Goal: Complete application form: Complete application form

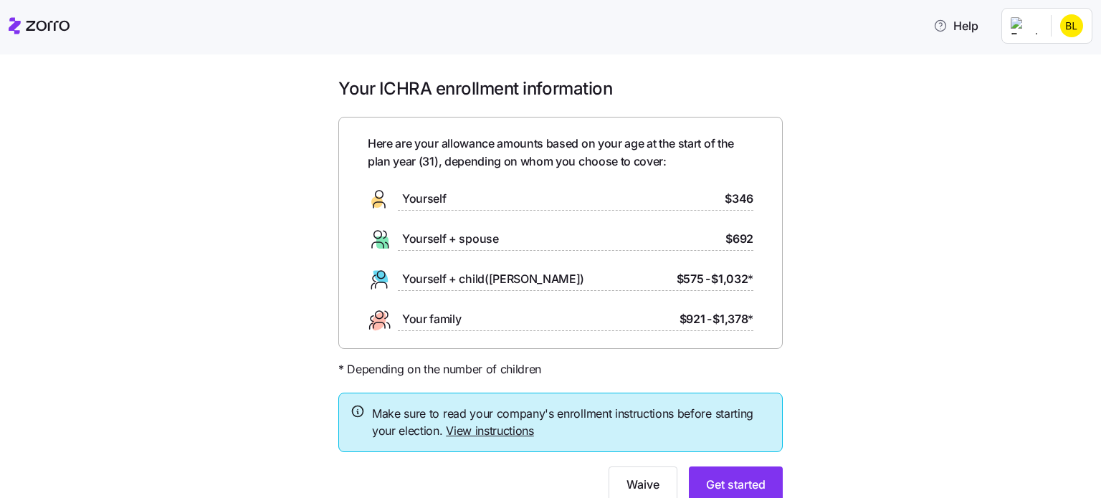
scroll to position [55, 0]
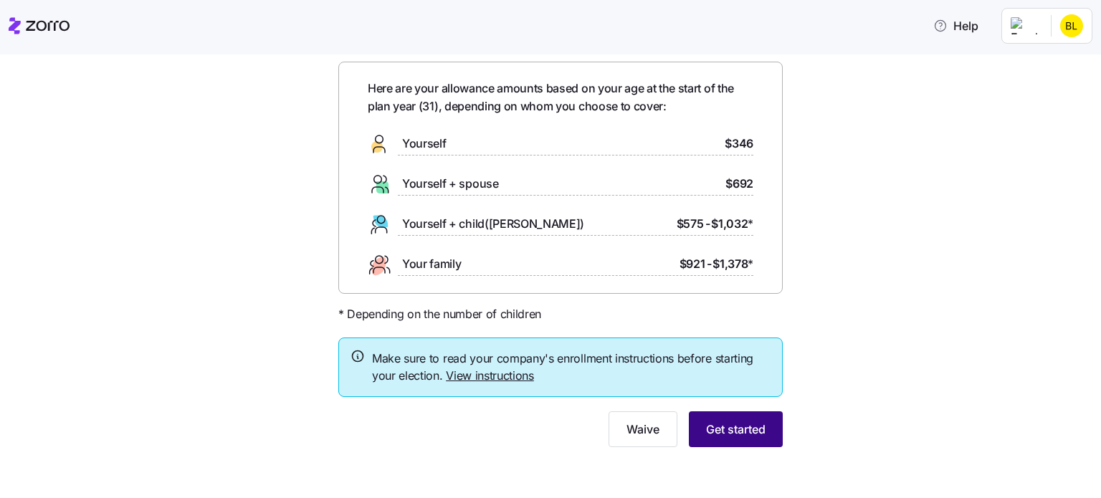
click at [753, 424] on span "Get started" at bounding box center [735, 429] width 59 height 17
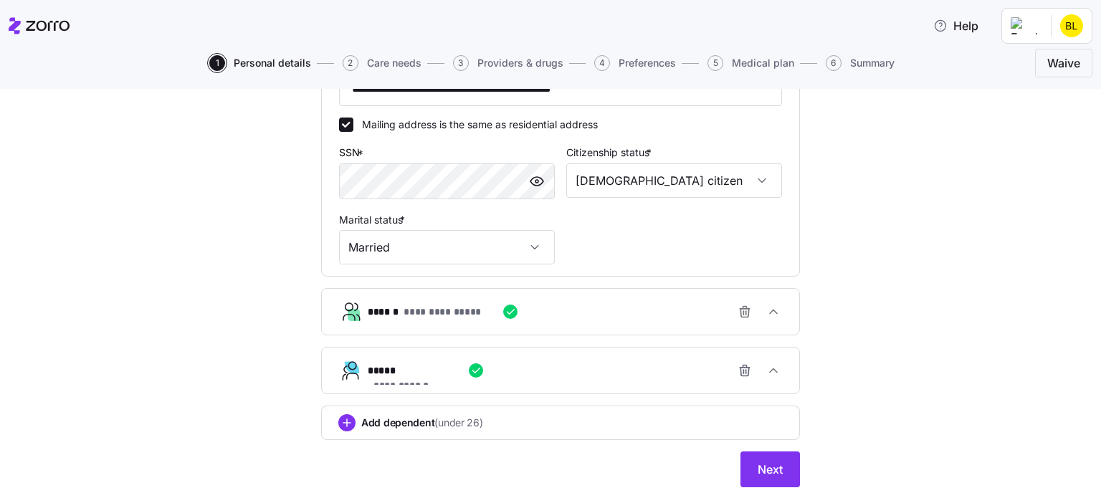
scroll to position [559, 0]
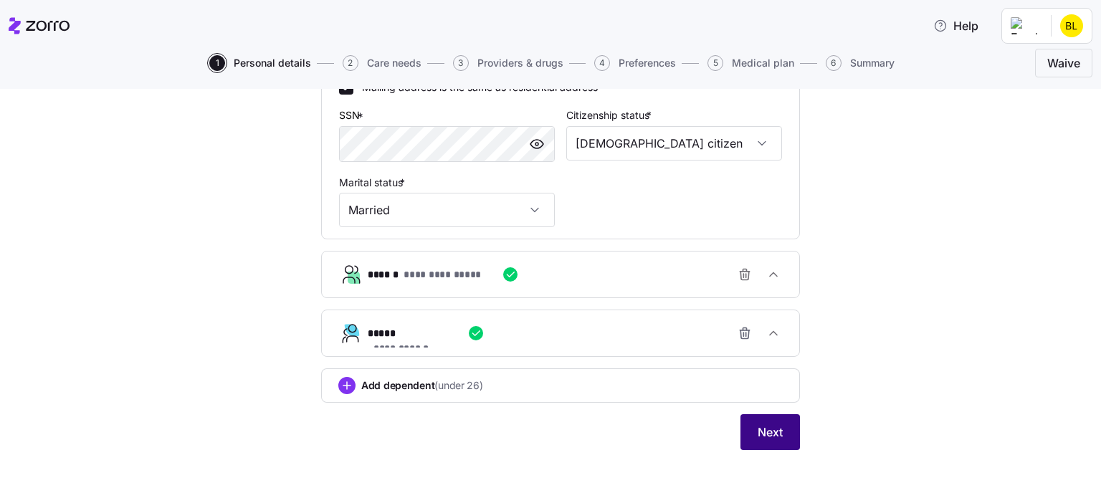
click at [793, 425] on button "Next" at bounding box center [769, 432] width 59 height 36
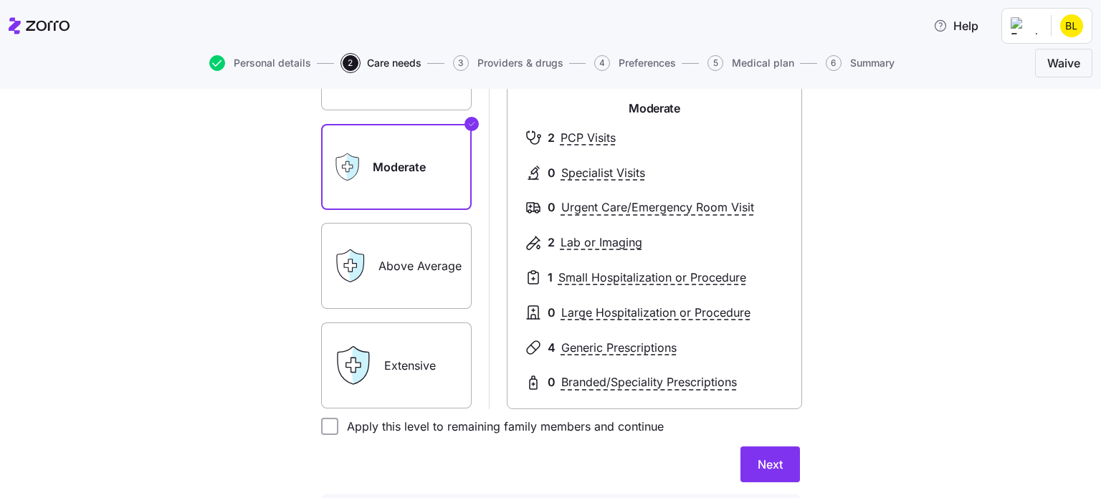
scroll to position [201, 0]
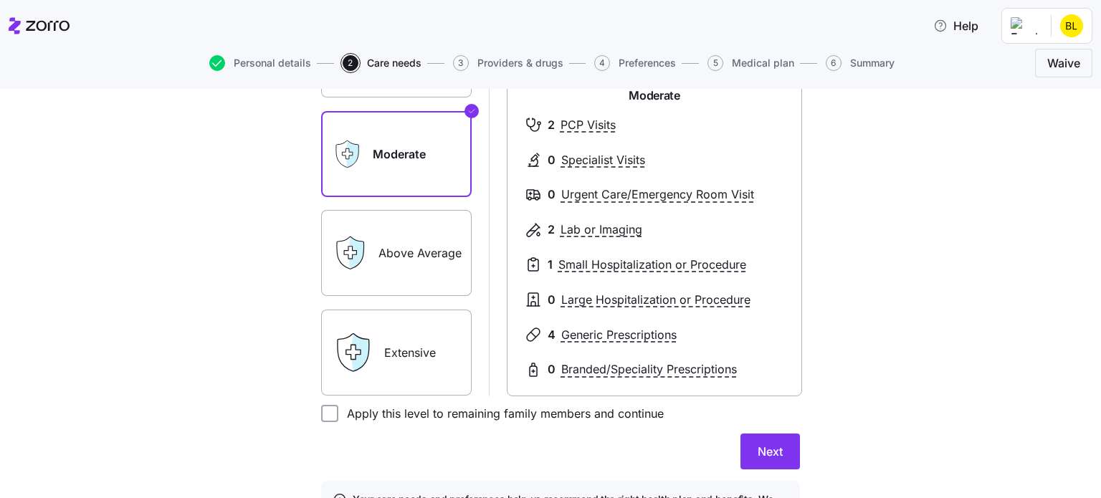
click at [401, 358] on label "Extensive" at bounding box center [396, 353] width 151 height 86
click at [0, 0] on input "Extensive" at bounding box center [0, 0] width 0 height 0
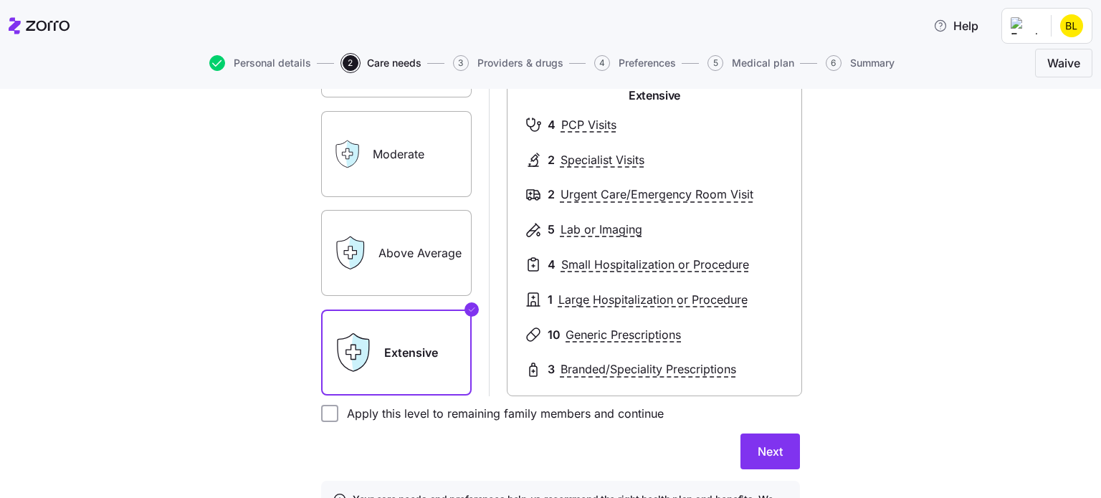
click at [442, 283] on label "Above Average" at bounding box center [396, 253] width 151 height 86
click at [0, 0] on input "Above Average" at bounding box center [0, 0] width 0 height 0
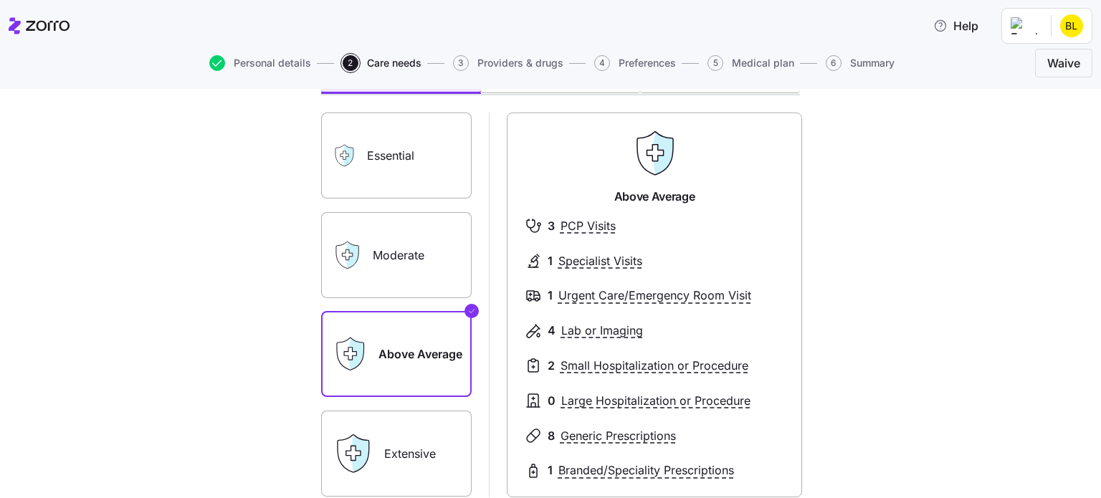
scroll to position [91, 0]
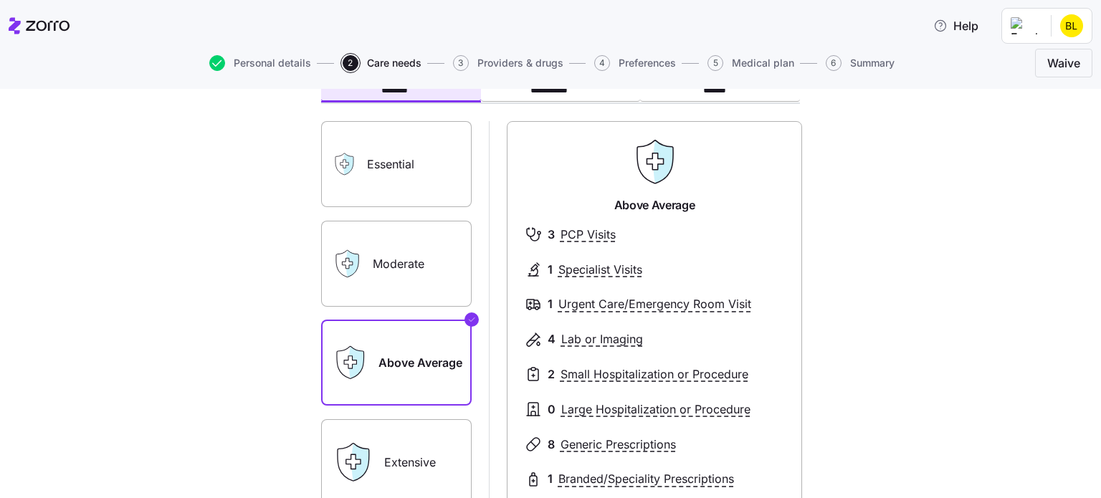
click at [398, 138] on label "Essential" at bounding box center [396, 164] width 151 height 86
click at [0, 0] on input "Essential" at bounding box center [0, 0] width 0 height 0
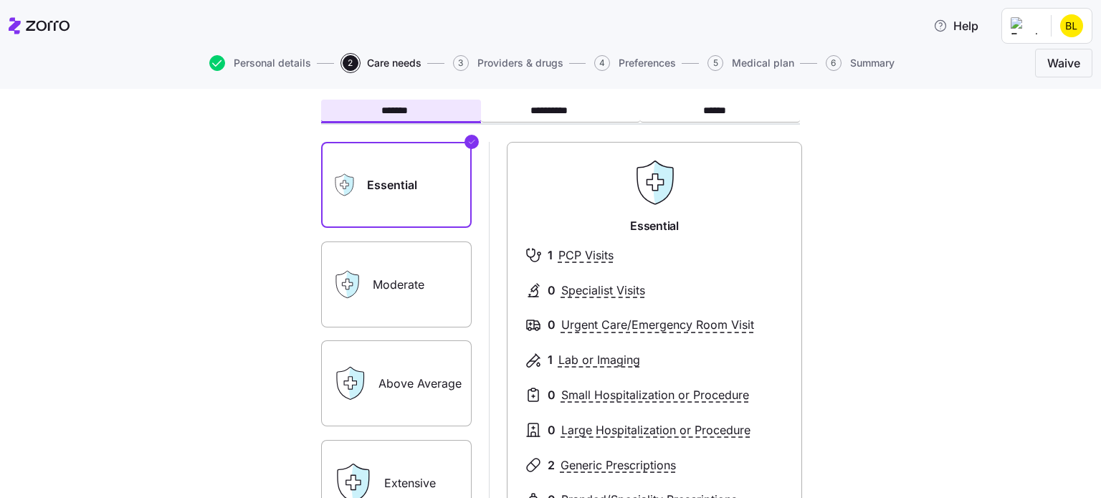
scroll to position [301, 0]
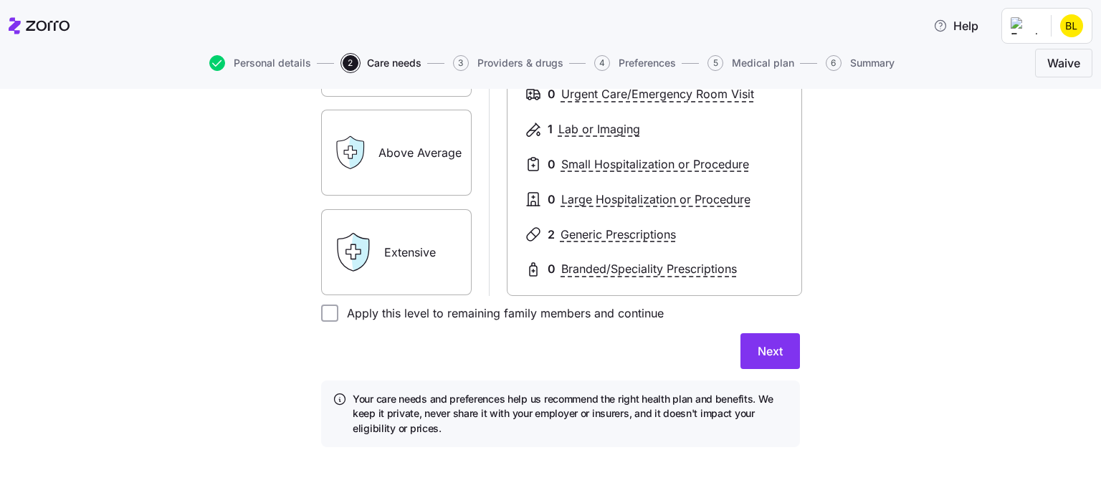
click at [421, 239] on label "Extensive" at bounding box center [396, 252] width 151 height 86
click at [0, 0] on input "Extensive" at bounding box center [0, 0] width 0 height 0
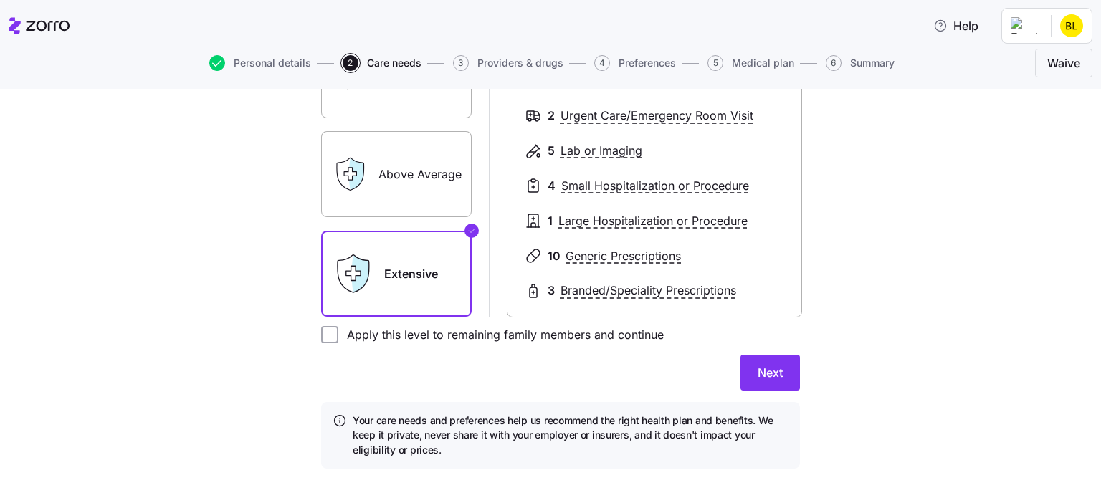
scroll to position [300, 0]
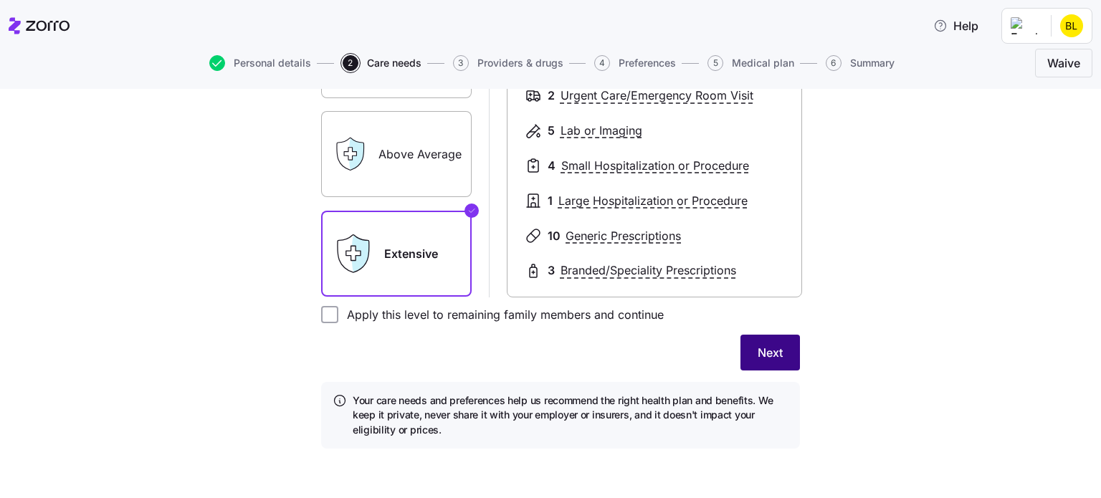
click at [769, 340] on button "Next" at bounding box center [769, 353] width 59 height 36
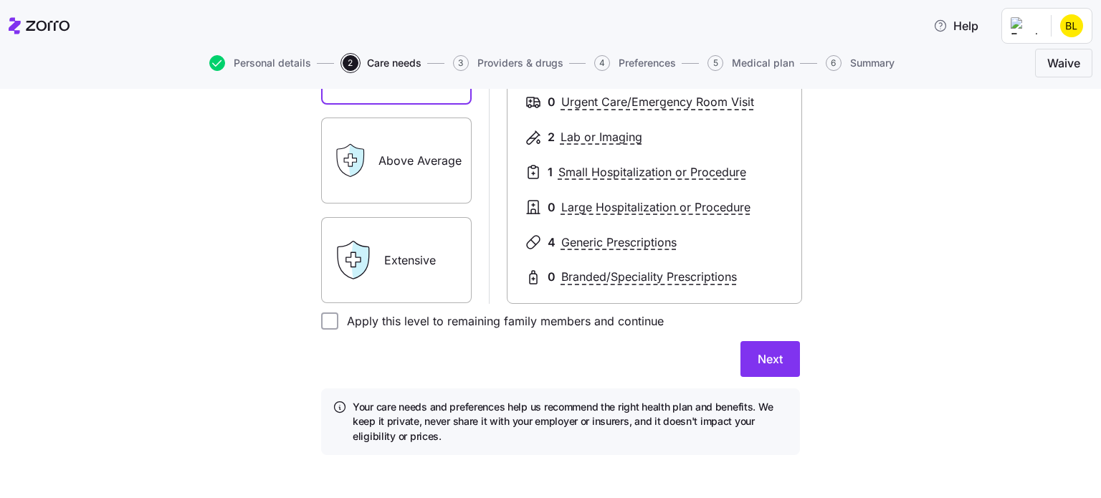
scroll to position [0, 0]
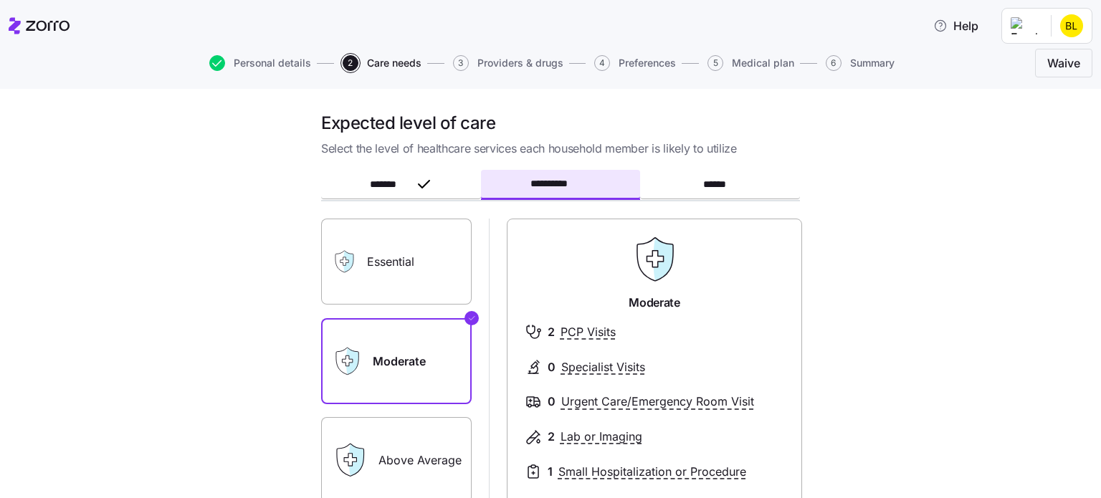
click at [421, 277] on label "Essential" at bounding box center [396, 262] width 151 height 86
click at [0, 0] on input "Essential" at bounding box center [0, 0] width 0 height 0
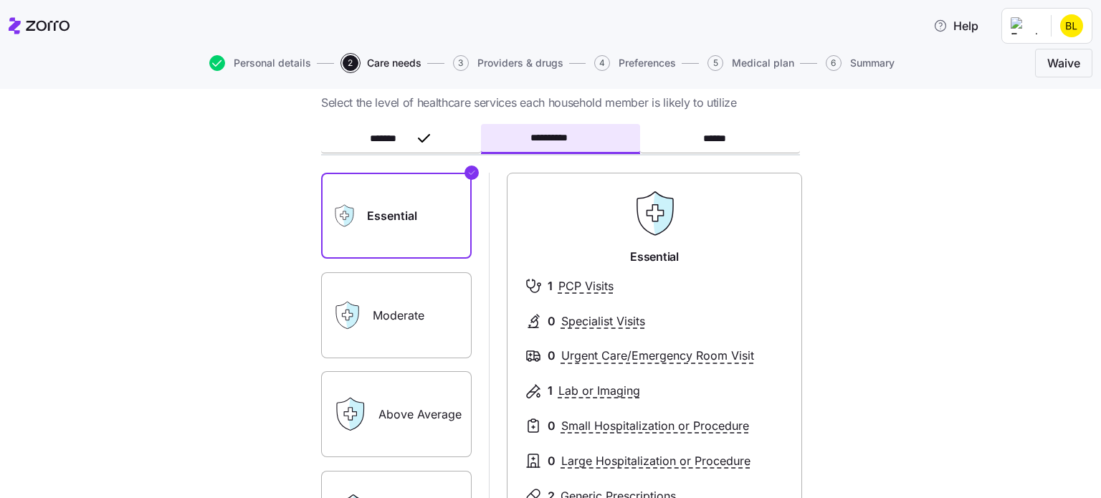
scroll to position [308, 0]
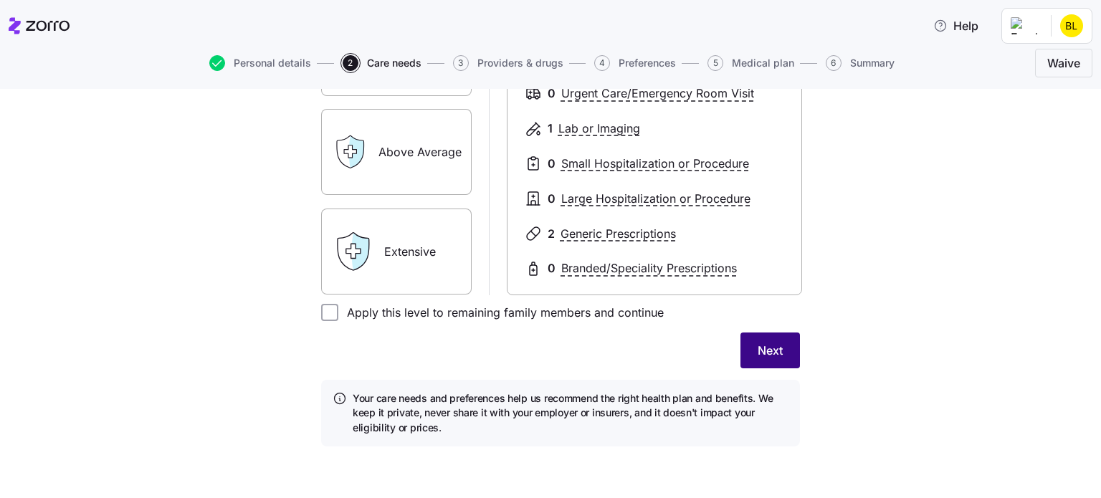
click at [783, 349] on button "Next" at bounding box center [769, 351] width 59 height 36
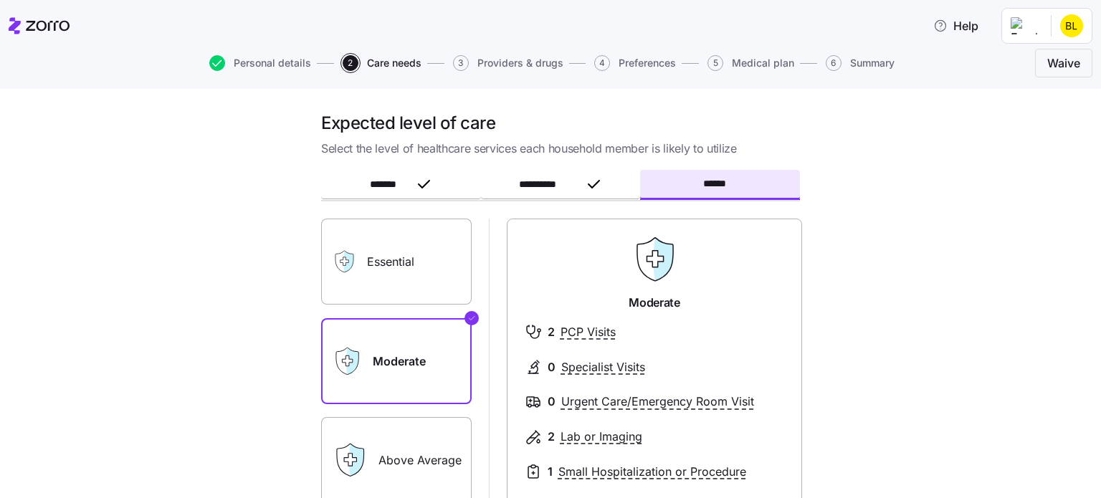
scroll to position [87, 0]
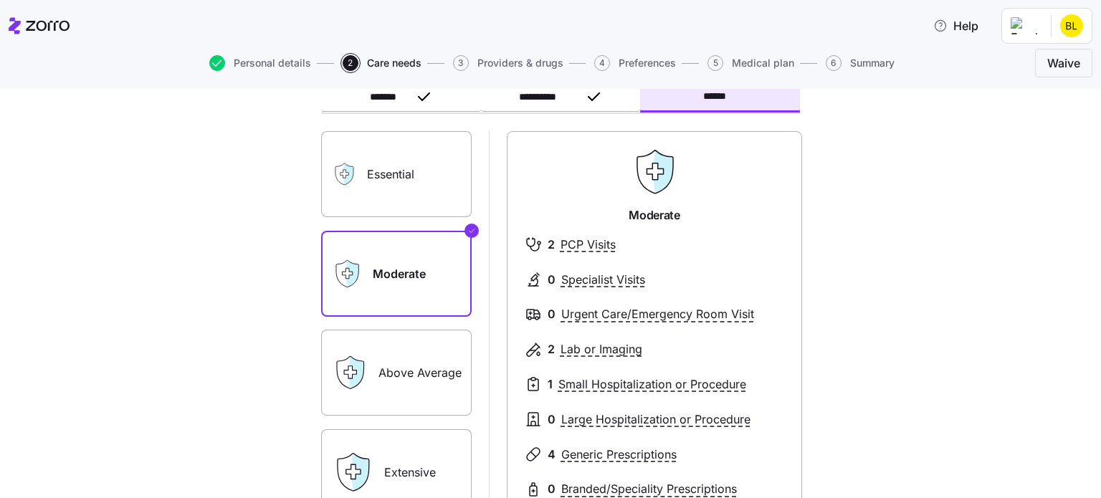
click at [401, 180] on label "Essential" at bounding box center [396, 174] width 151 height 86
click at [0, 0] on input "Essential" at bounding box center [0, 0] width 0 height 0
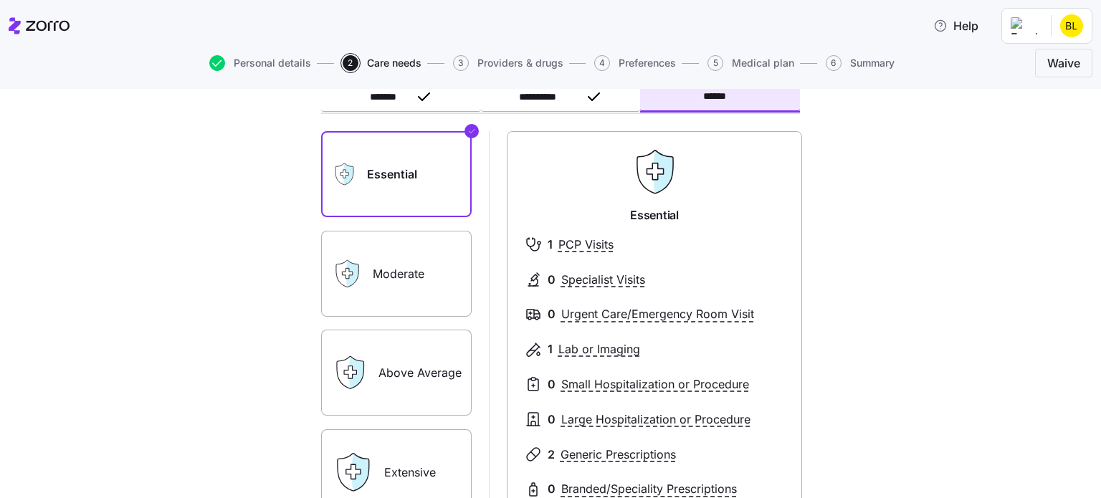
scroll to position [282, 0]
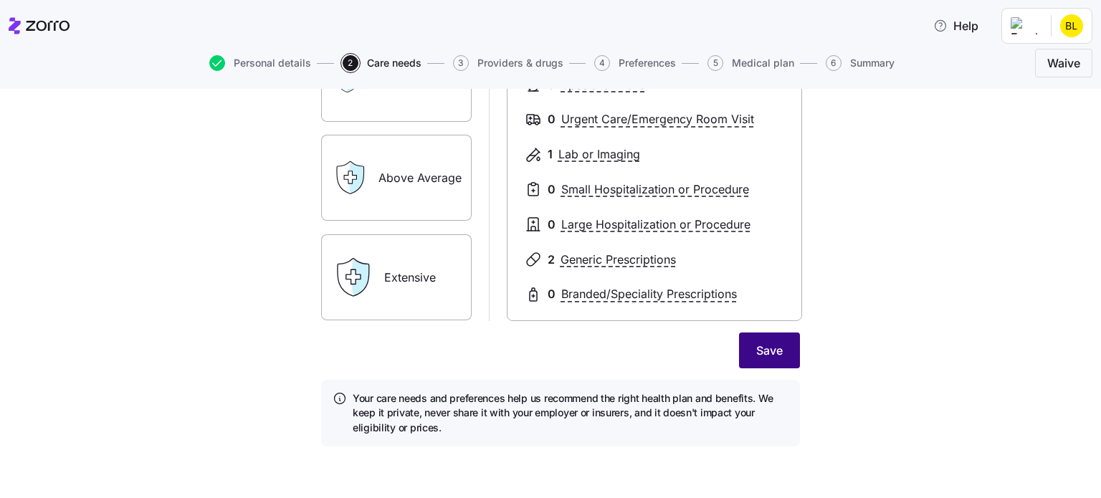
click at [771, 346] on span "Save" at bounding box center [769, 350] width 27 height 17
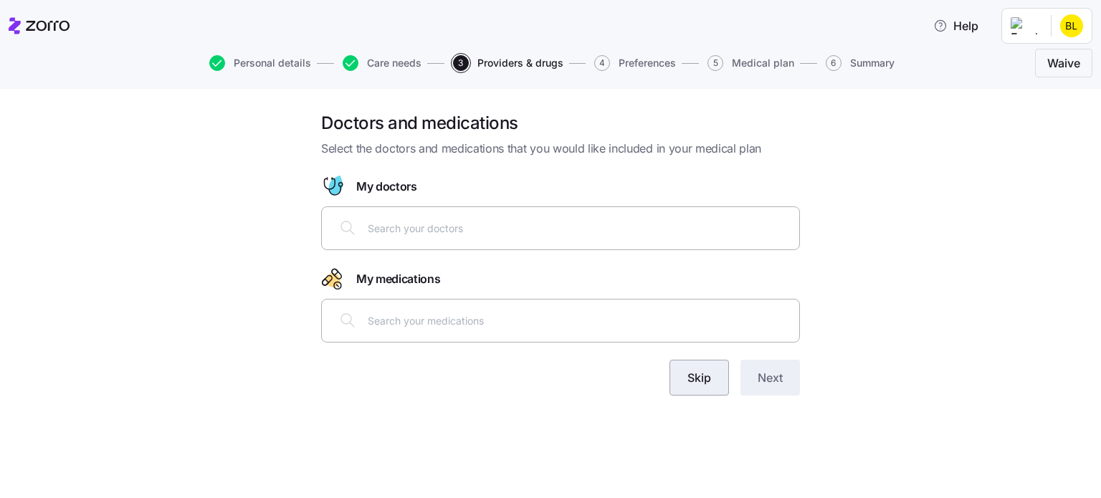
click at [711, 365] on button "Skip" at bounding box center [698, 378] width 59 height 36
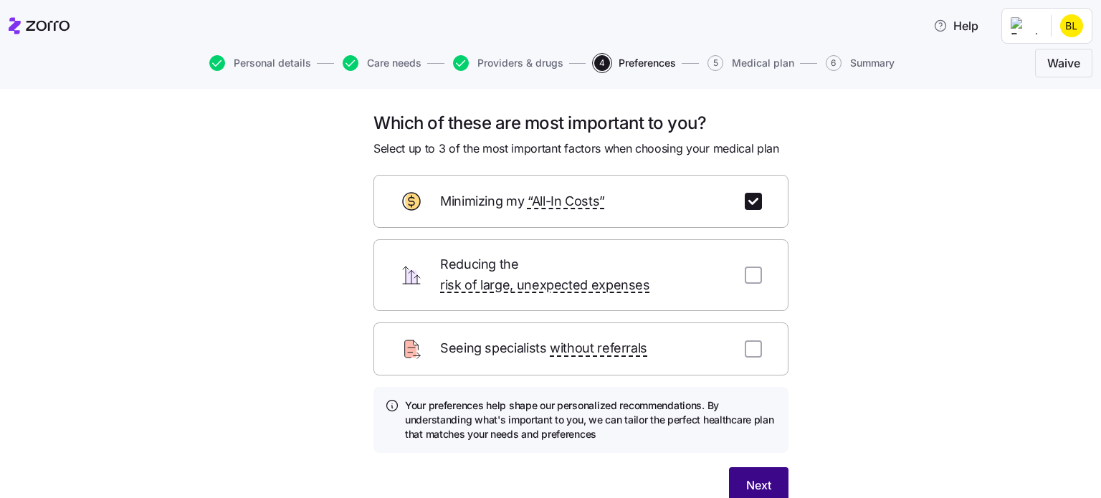
click at [777, 467] on button "Next" at bounding box center [758, 485] width 59 height 36
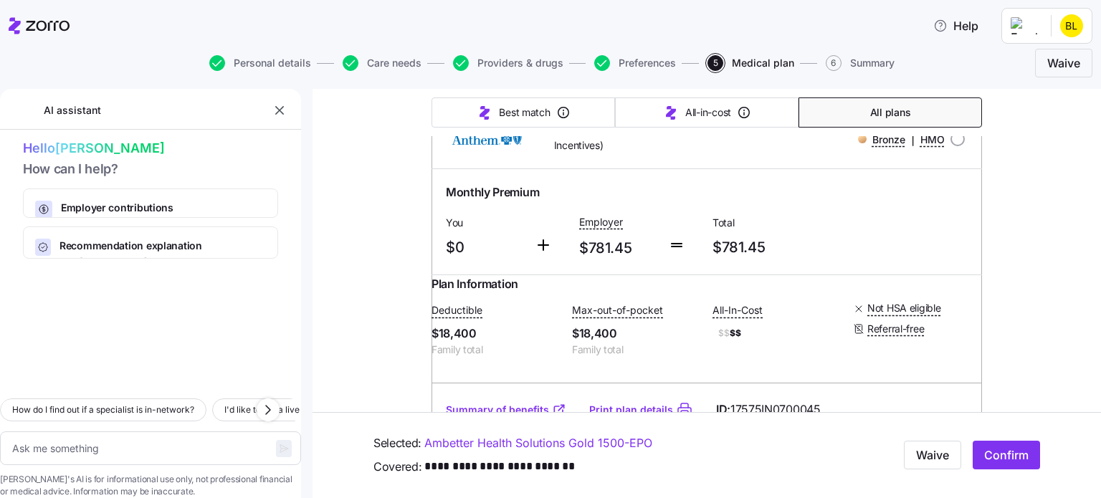
scroll to position [234, 0]
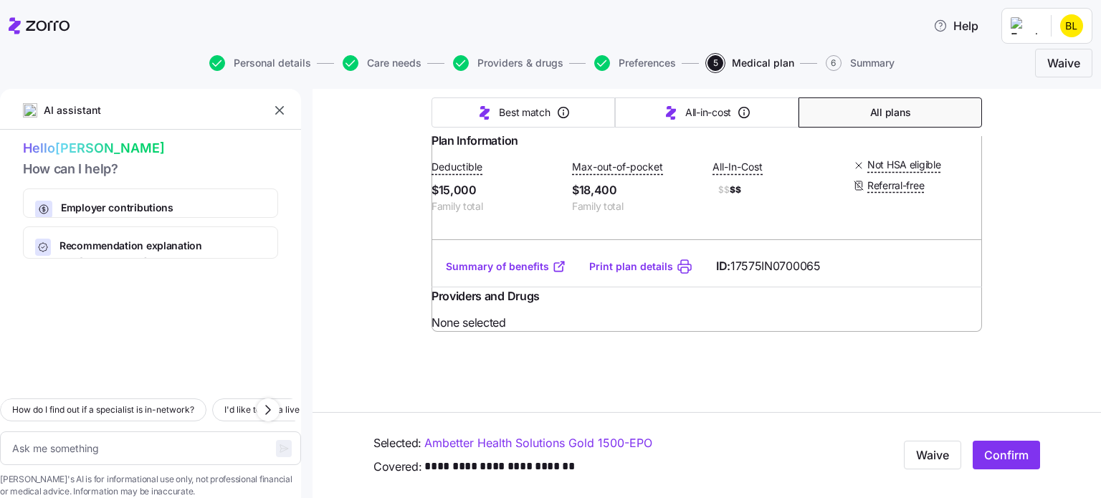
type textarea "x"
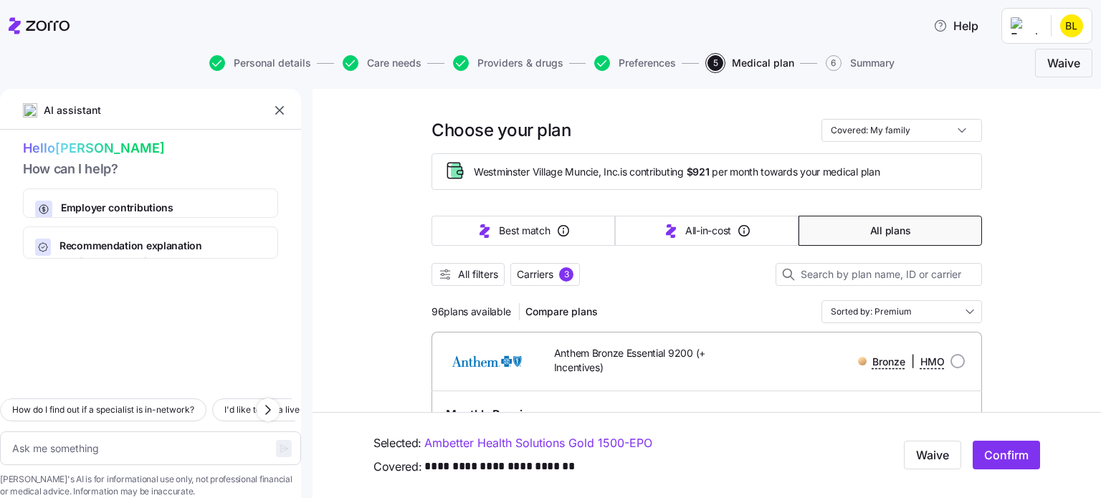
scroll to position [11, 0]
click at [270, 111] on button "button" at bounding box center [280, 110] width 20 height 20
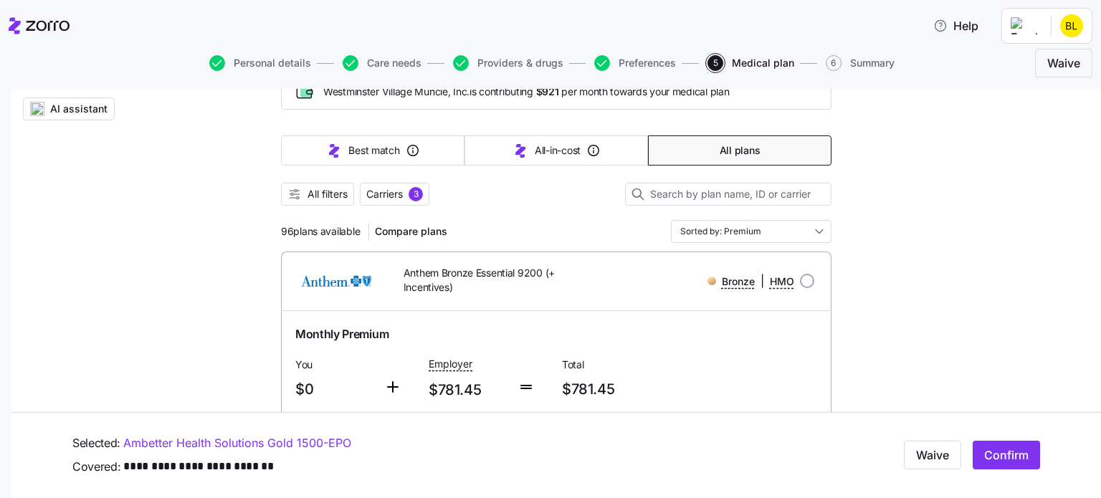
scroll to position [105, 0]
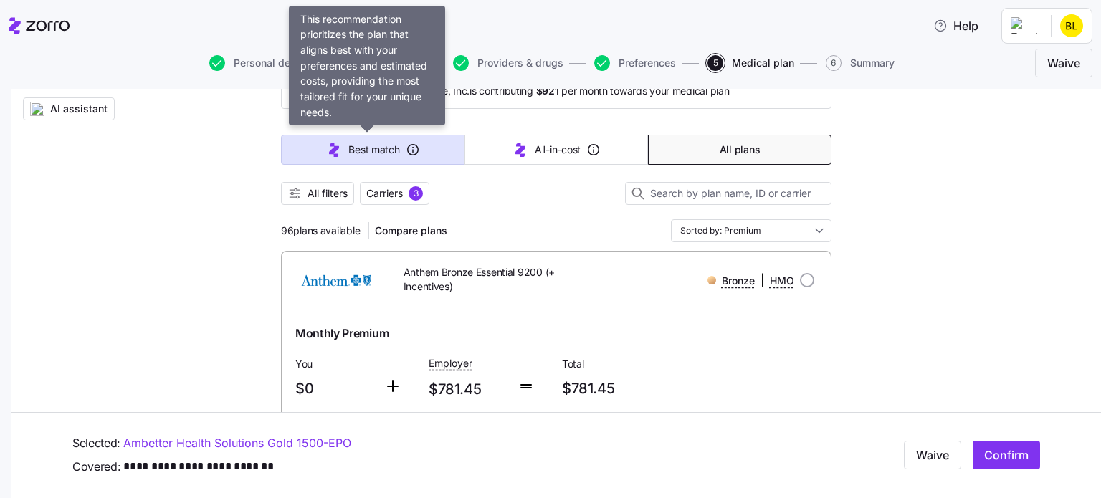
click at [419, 154] on button "Best match" at bounding box center [373, 150] width 184 height 30
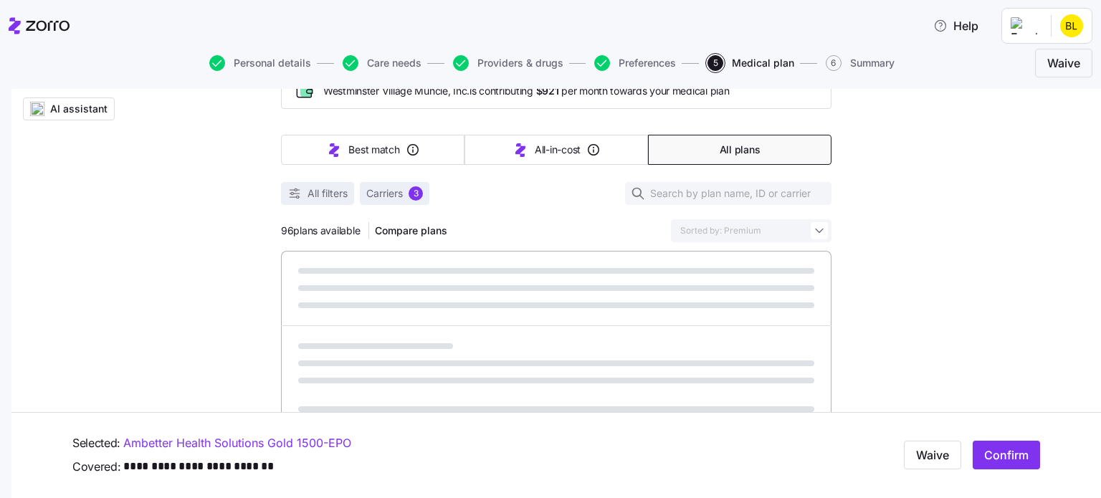
type input "Sorted by: Best match"
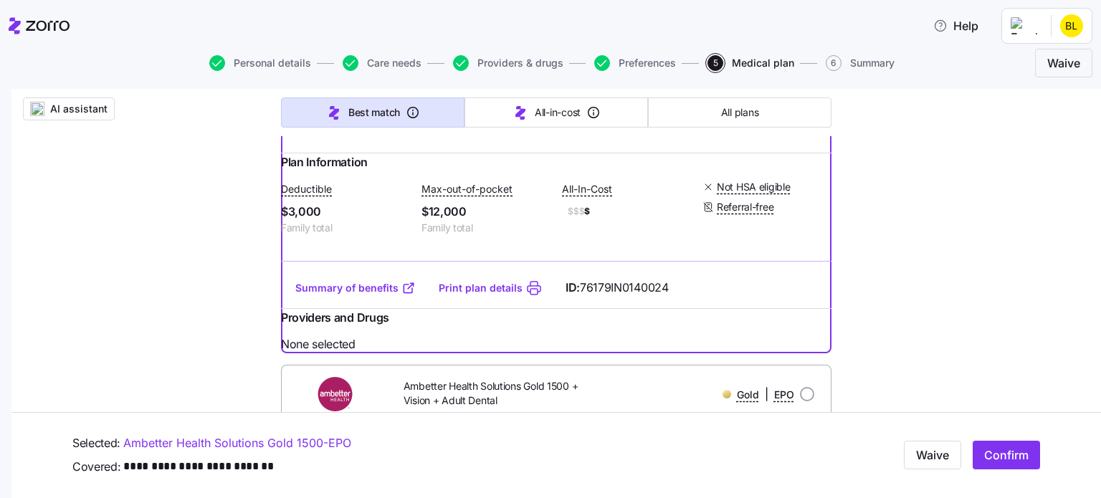
scroll to position [361, 0]
click at [401, 296] on icon at bounding box center [408, 289] width 14 height 14
click at [462, 296] on link "Print plan details" at bounding box center [481, 289] width 84 height 14
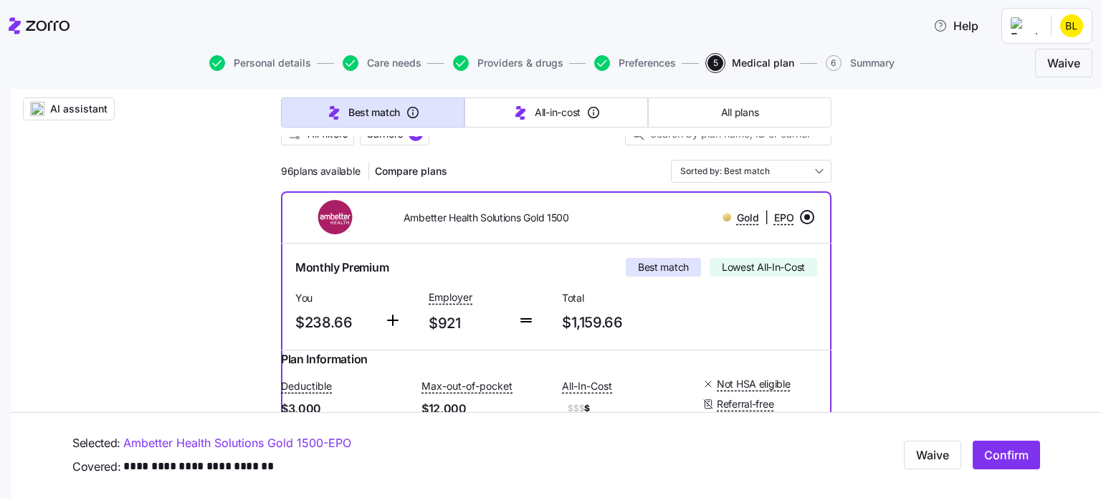
scroll to position [182, 0]
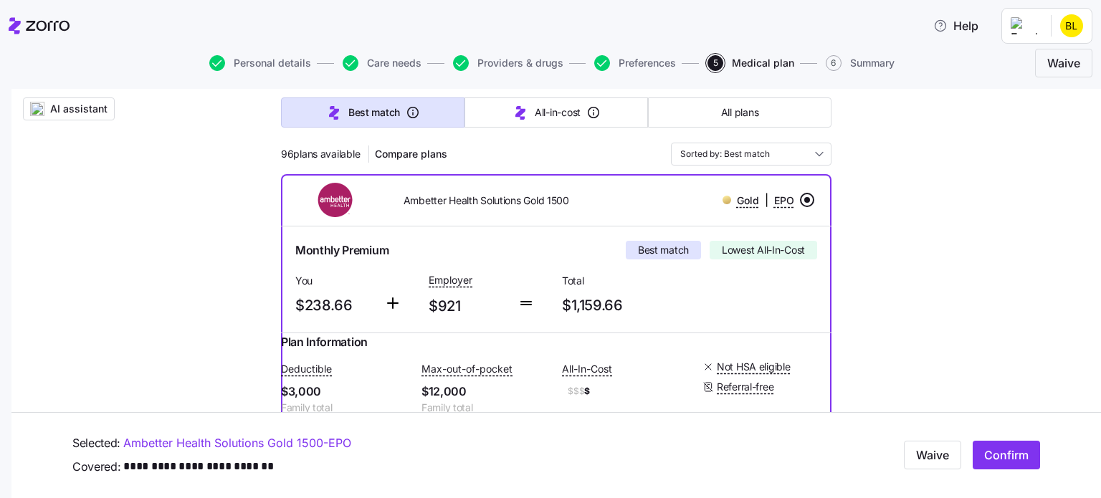
click at [990, 452] on span "Confirm" at bounding box center [1006, 455] width 44 height 17
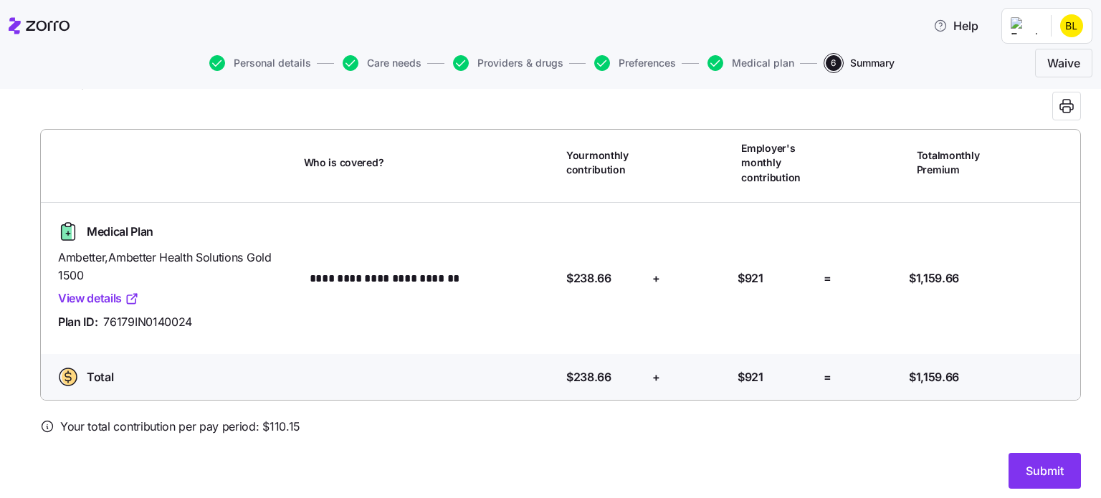
scroll to position [73, 0]
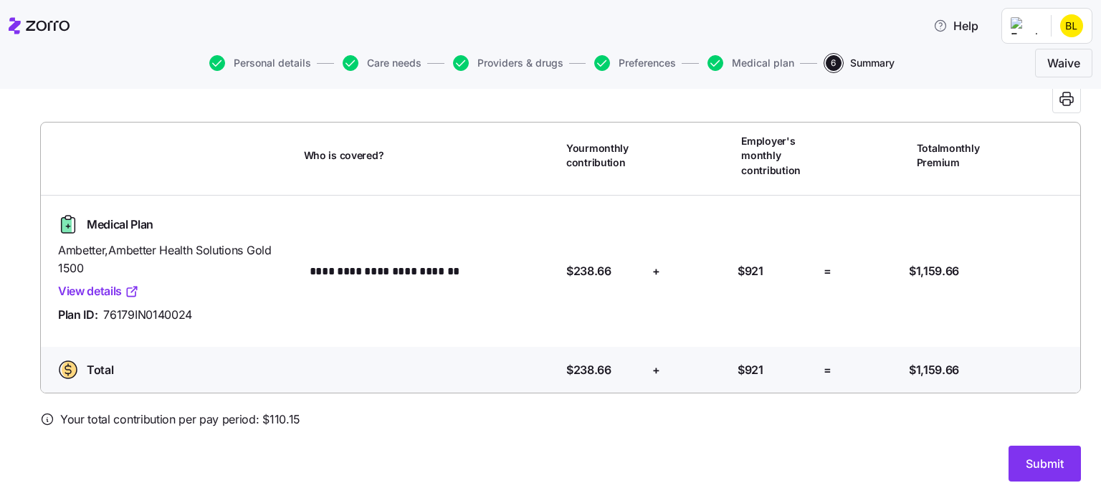
click at [90, 297] on link "View details" at bounding box center [98, 291] width 81 height 18
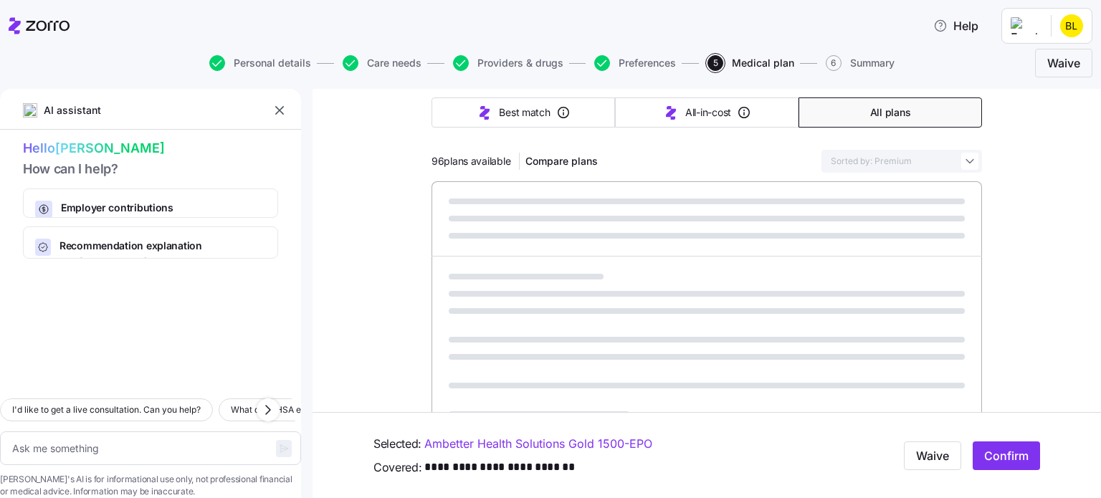
scroll to position [174, 0]
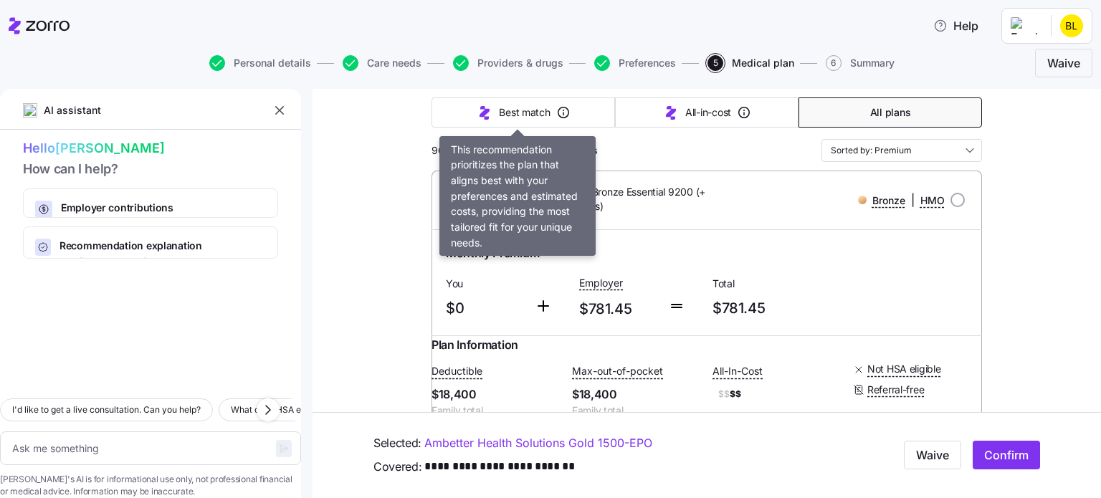
click at [584, 115] on button "Best match" at bounding box center [524, 112] width 184 height 30
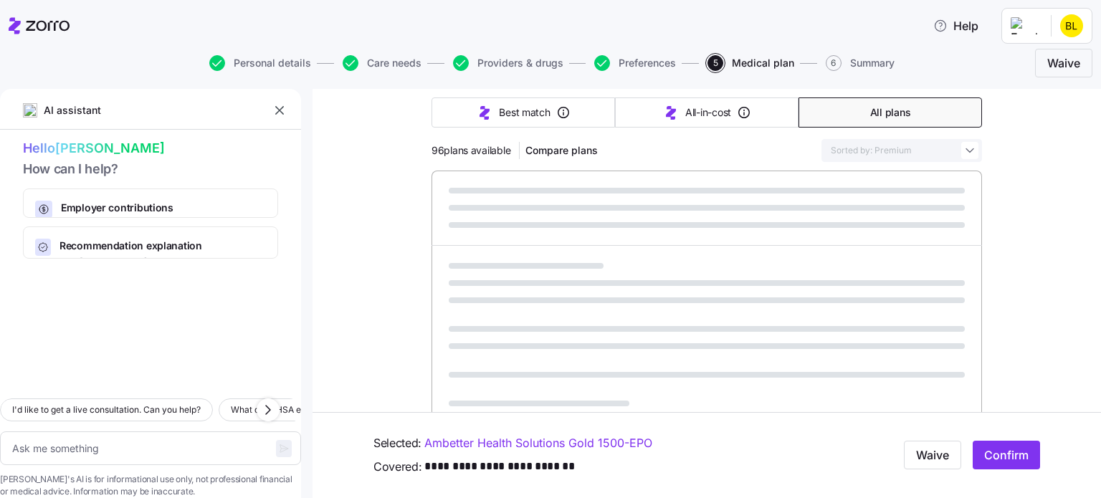
type textarea "x"
type input "Sorted by: Best match"
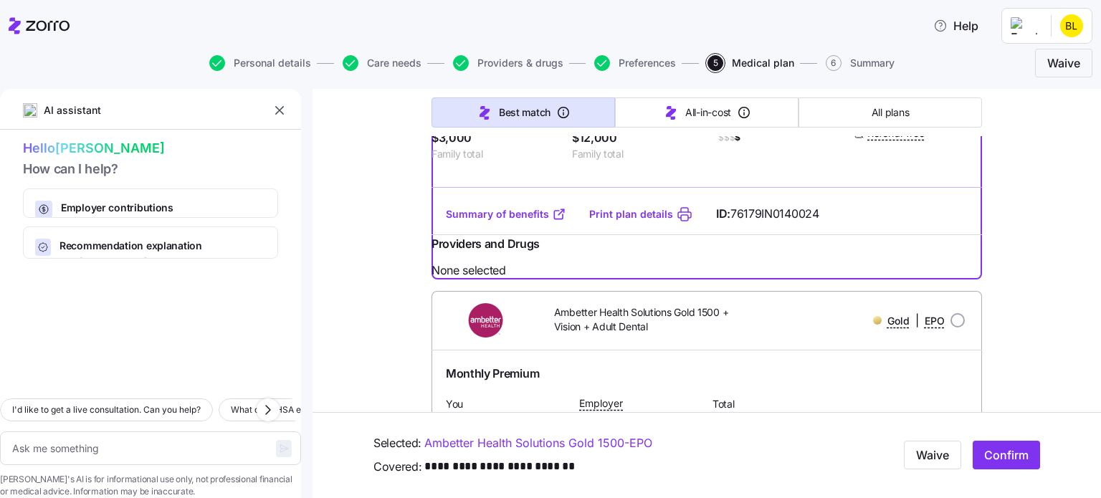
scroll to position [381, 0]
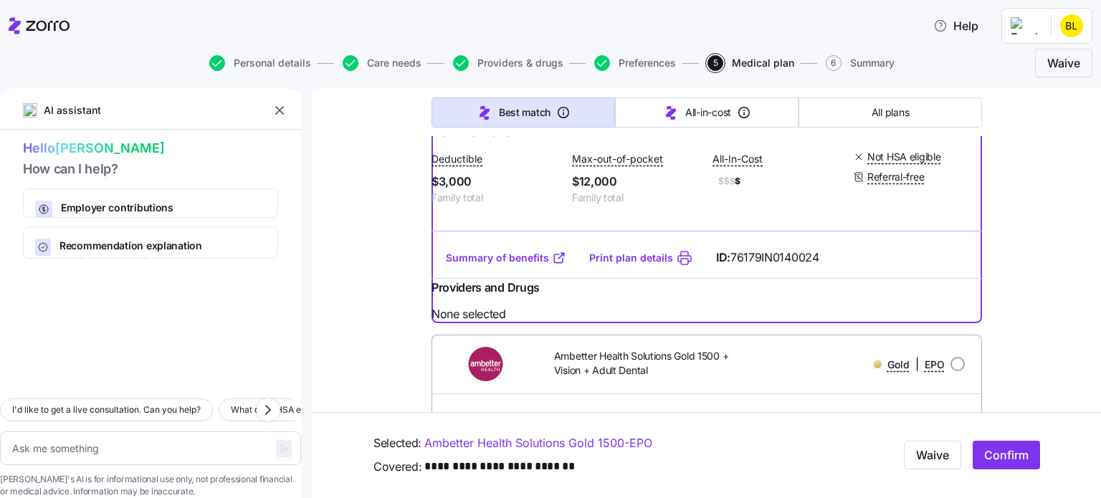
click at [276, 115] on icon "button" at bounding box center [279, 110] width 14 height 14
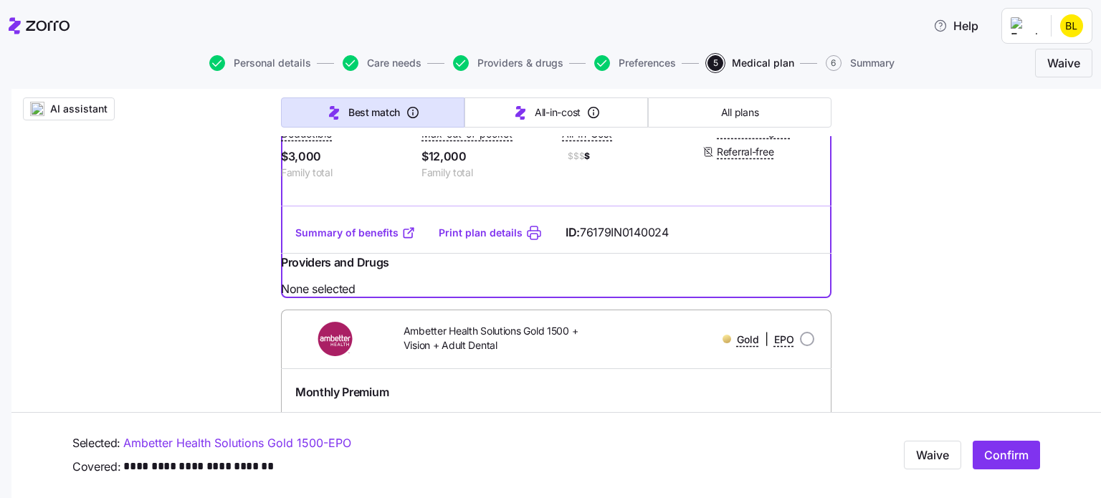
scroll to position [418, 0]
click at [401, 239] on icon at bounding box center [408, 232] width 14 height 14
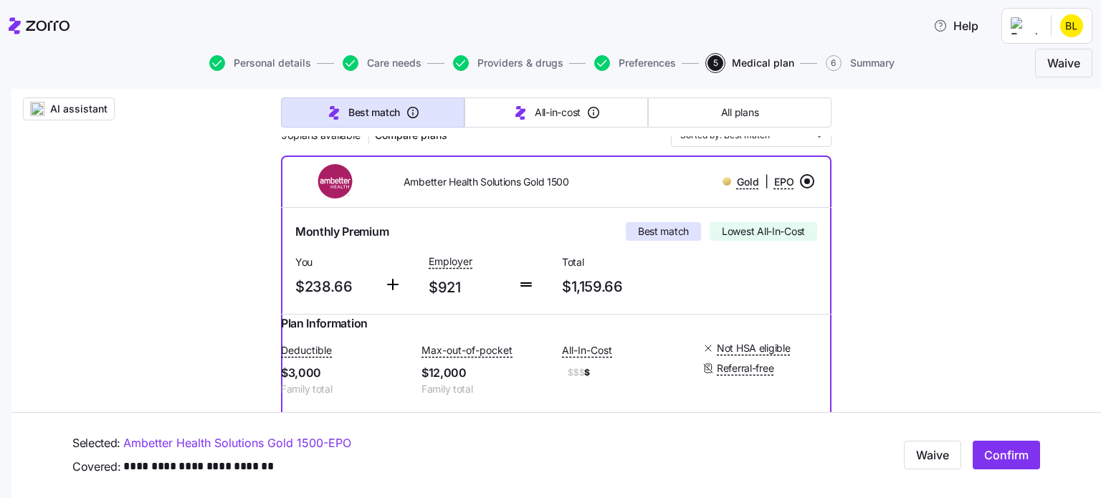
scroll to position [77, 0]
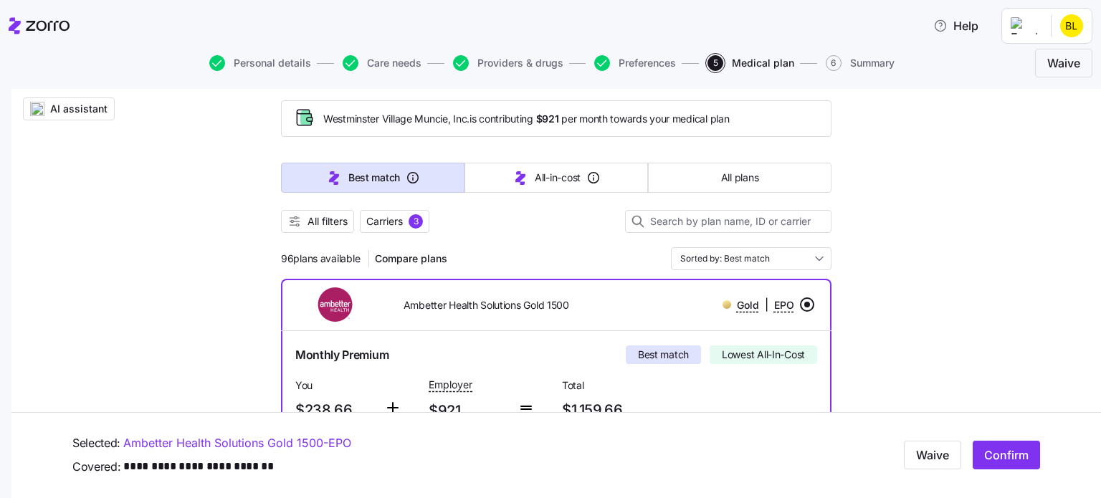
click at [411, 220] on div "3" at bounding box center [416, 221] width 14 height 14
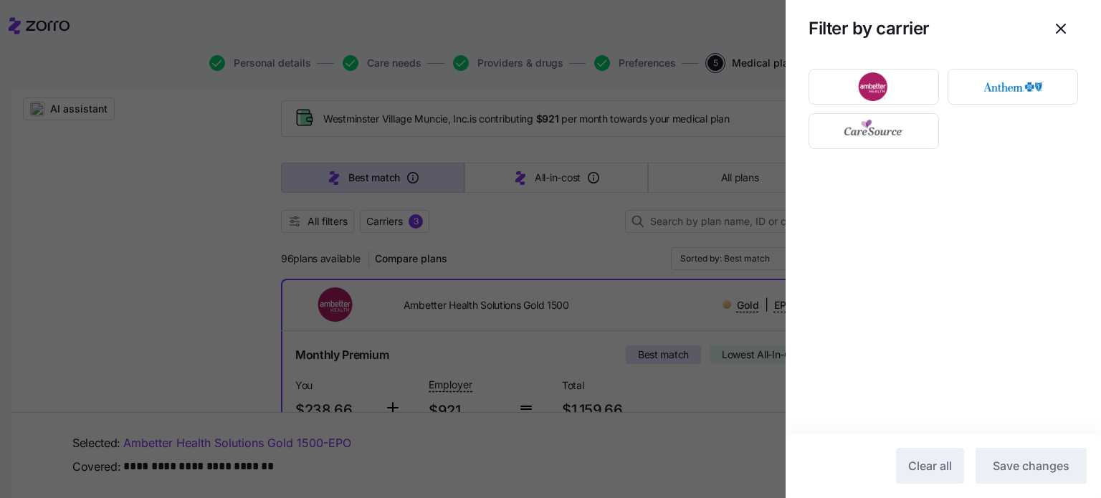
click at [570, 243] on div at bounding box center [550, 249] width 1101 height 498
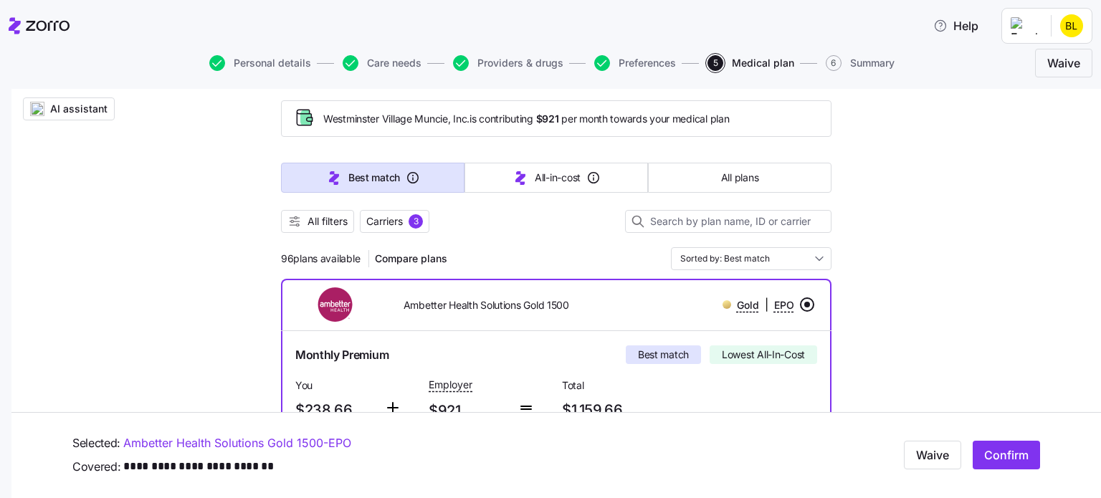
click at [305, 229] on button "All filters" at bounding box center [317, 221] width 73 height 23
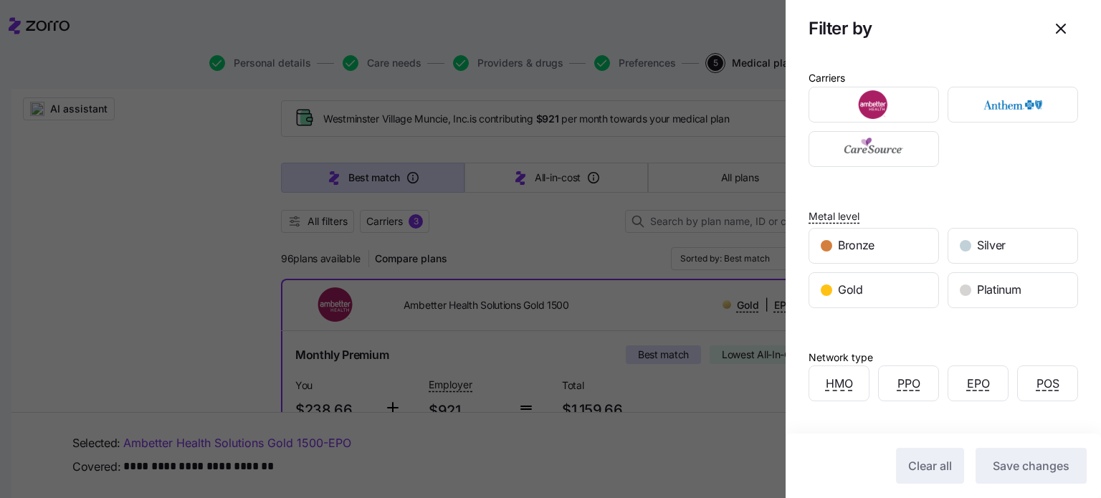
click at [594, 234] on div at bounding box center [550, 249] width 1101 height 498
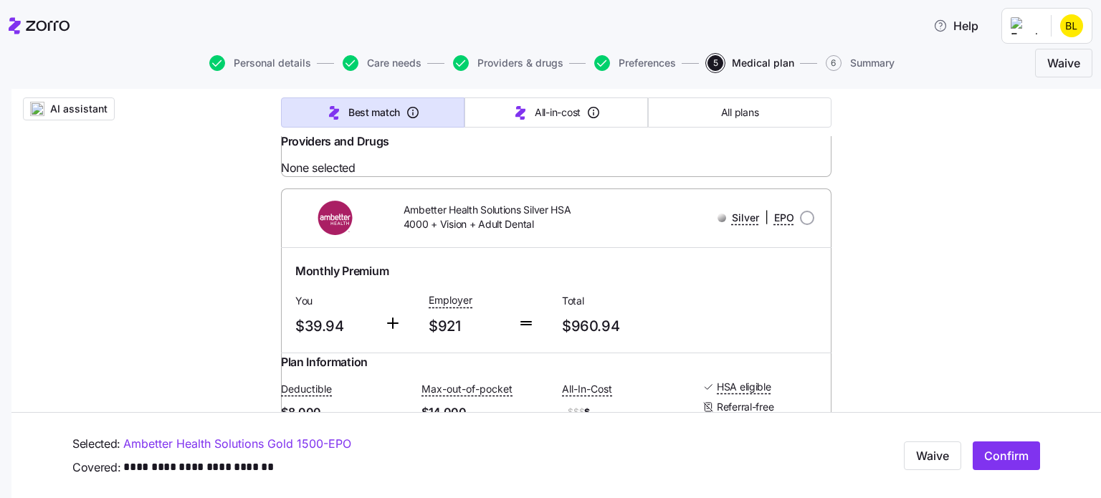
scroll to position [2400, 0]
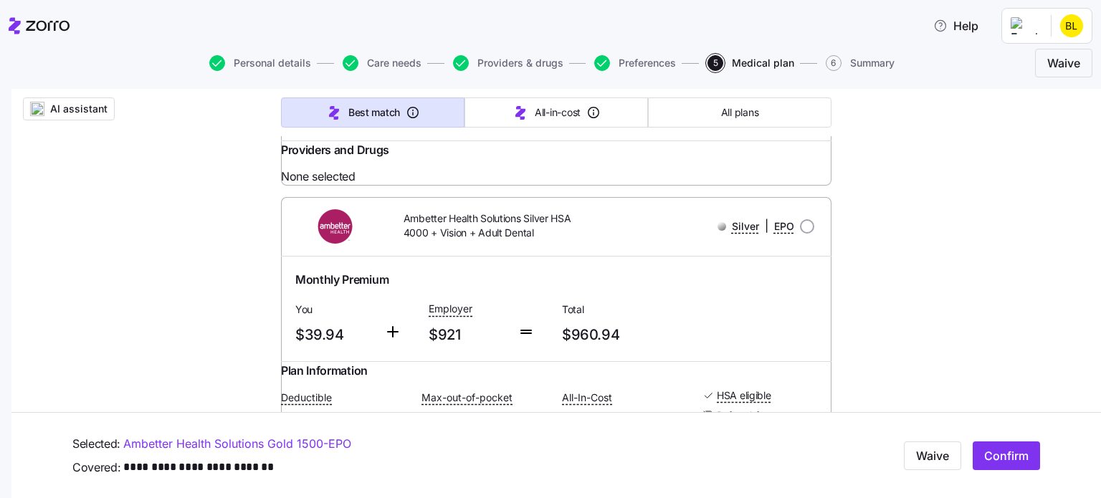
click at [992, 457] on span "Confirm" at bounding box center [1006, 455] width 44 height 17
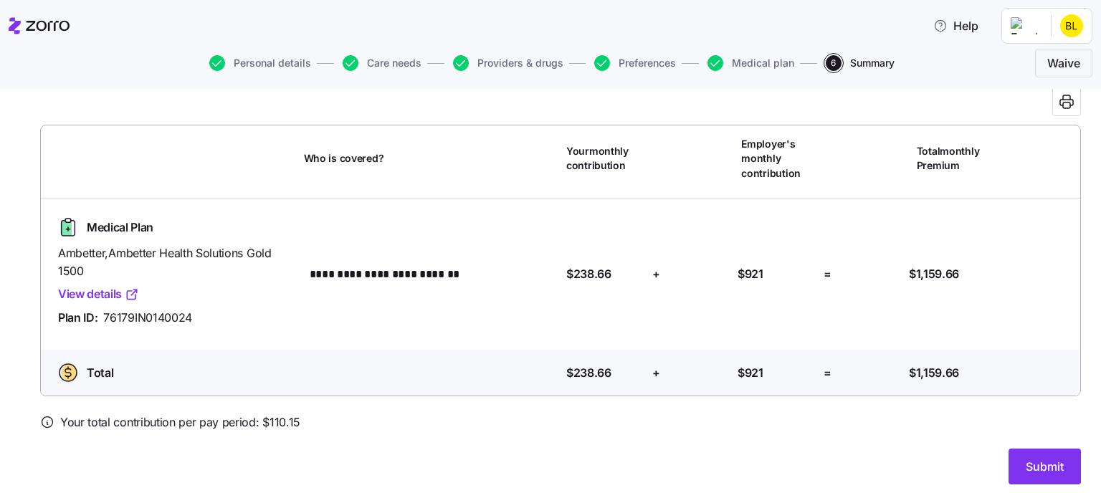
scroll to position [73, 0]
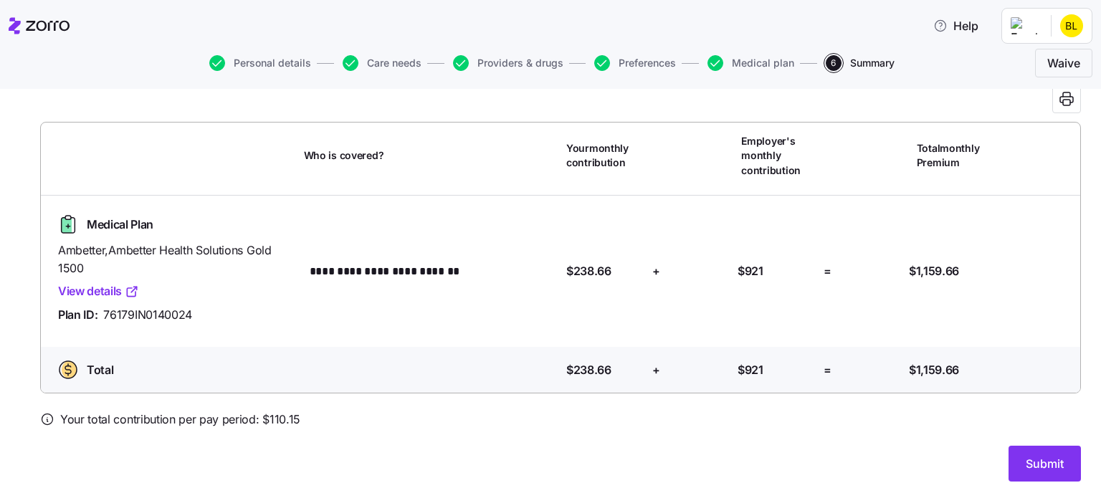
click at [43, 420] on icon at bounding box center [47, 419] width 14 height 14
click at [52, 420] on icon at bounding box center [47, 419] width 14 height 14
click at [1039, 477] on button "Submit" at bounding box center [1045, 464] width 72 height 36
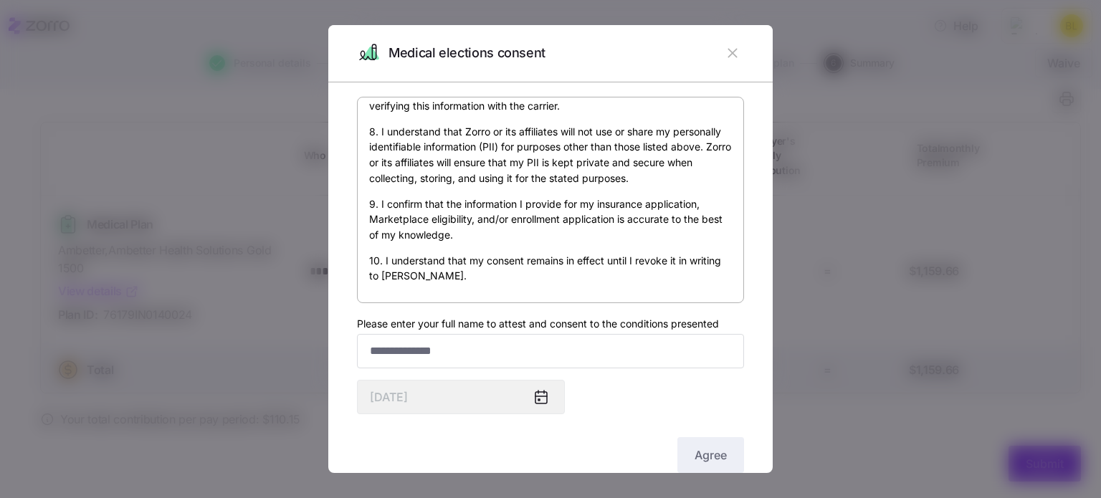
scroll to position [886, 0]
click at [457, 353] on input "Please enter your full name to attest and consent to the conditions presented" at bounding box center [550, 351] width 387 height 34
type input "**********"
click at [707, 443] on button "Agree" at bounding box center [710, 455] width 67 height 36
